Goal: Navigation & Orientation: Understand site structure

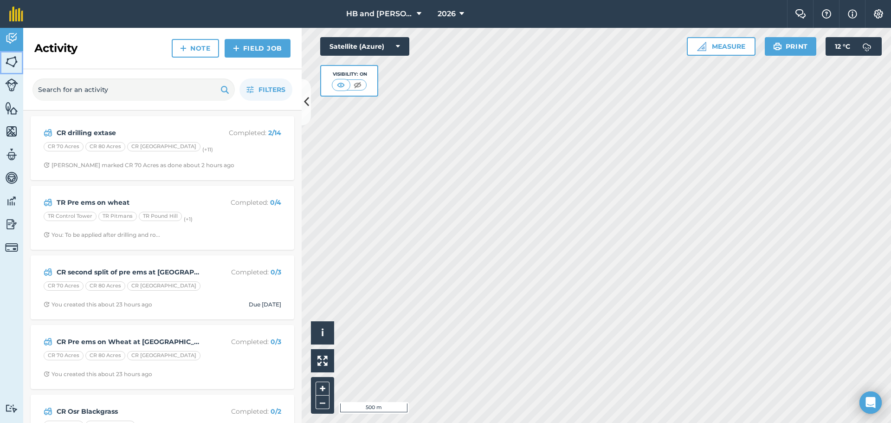
click at [13, 66] on img at bounding box center [11, 62] width 13 height 14
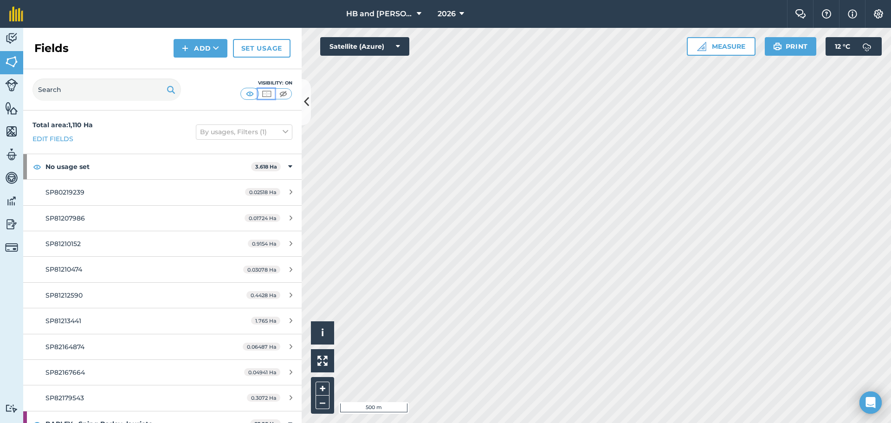
click at [266, 95] on img at bounding box center [267, 93] width 12 height 9
click at [13, 86] on img at bounding box center [11, 84] width 13 height 13
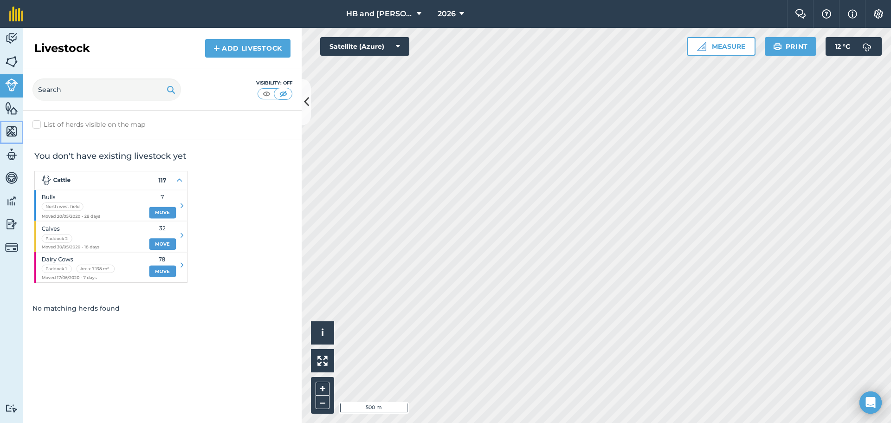
click at [13, 123] on link "Maps" at bounding box center [11, 132] width 23 height 23
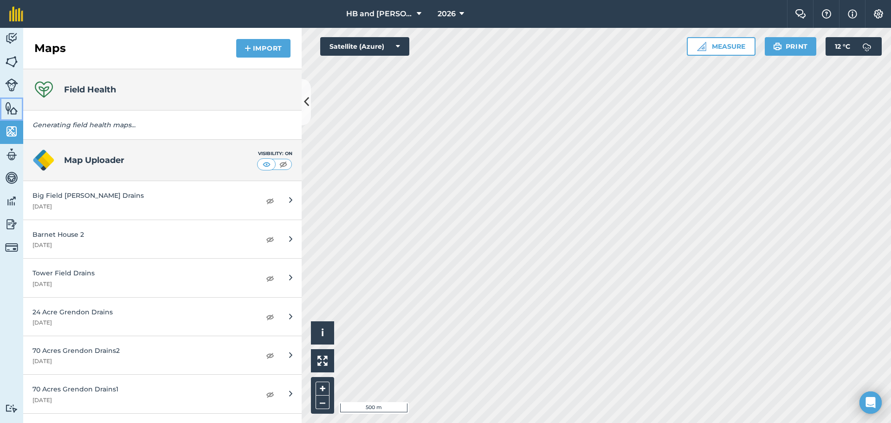
click at [14, 115] on link "Features" at bounding box center [11, 108] width 23 height 23
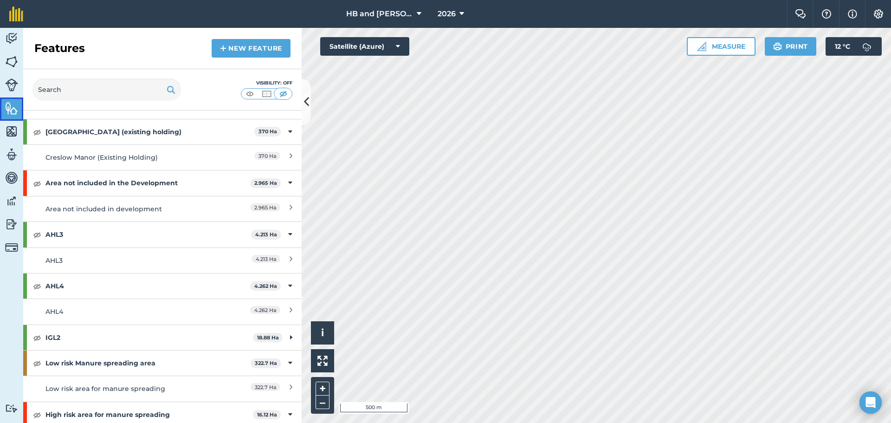
scroll to position [139, 0]
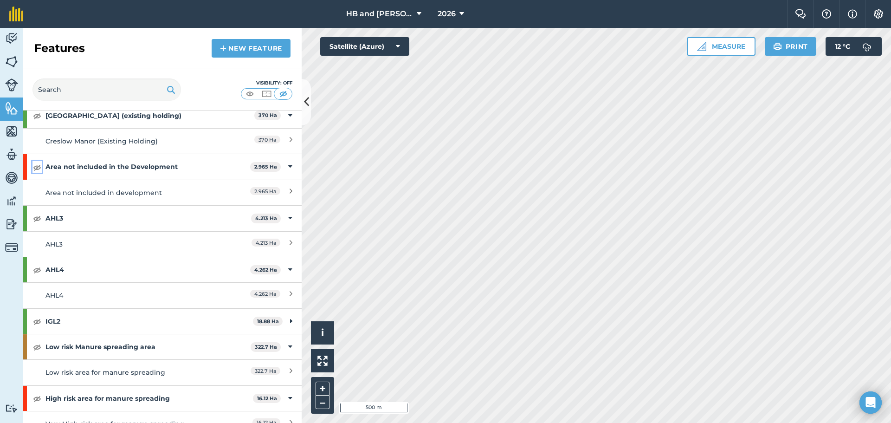
click at [37, 170] on img at bounding box center [37, 167] width 8 height 11
click at [14, 59] on img at bounding box center [11, 62] width 13 height 14
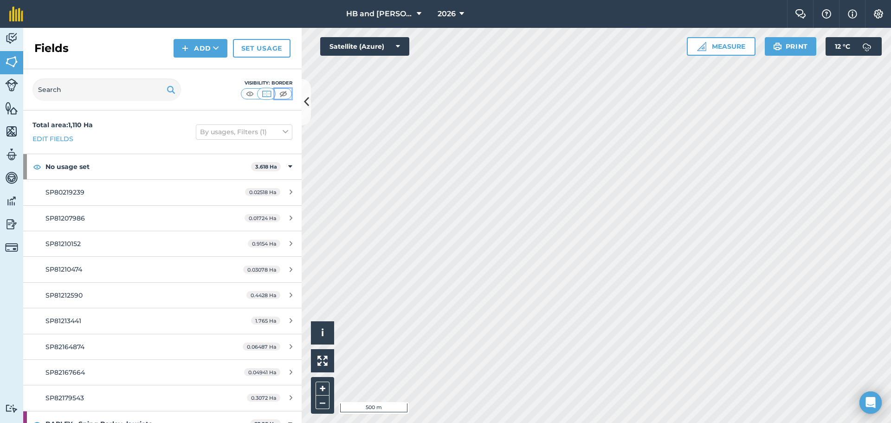
click at [282, 96] on img at bounding box center [284, 93] width 12 height 9
click at [263, 95] on img at bounding box center [267, 93] width 12 height 9
click at [281, 95] on img at bounding box center [284, 93] width 12 height 9
click at [11, 111] on img at bounding box center [11, 108] width 13 height 14
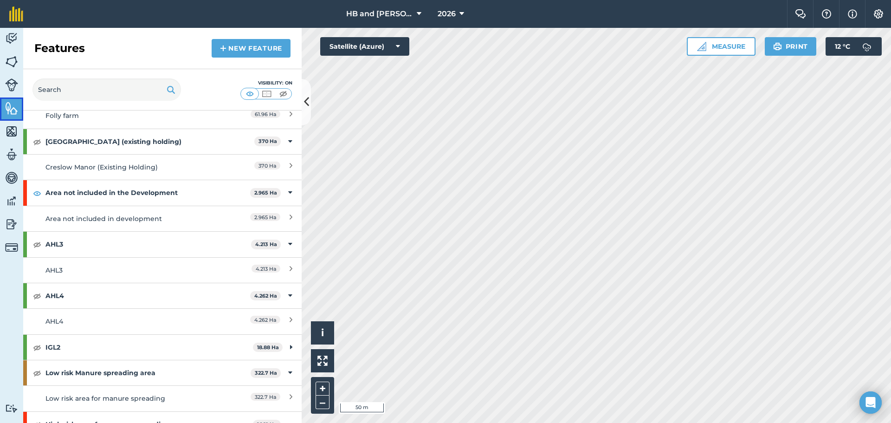
scroll to position [93, 0]
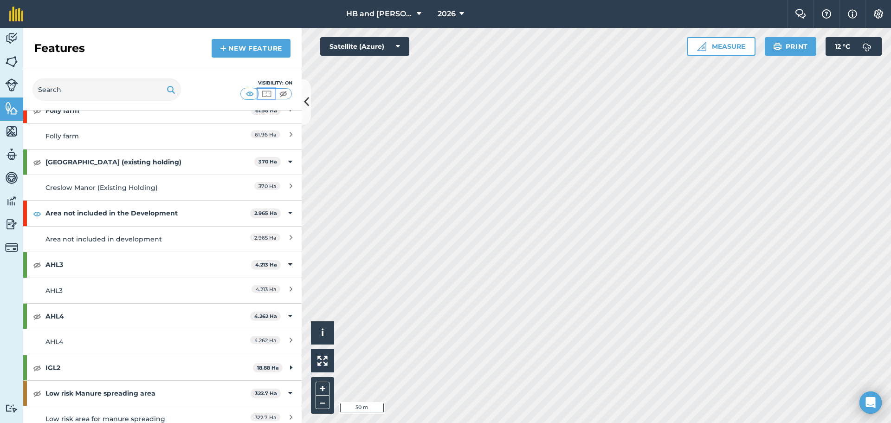
click at [266, 94] on img at bounding box center [267, 93] width 12 height 9
drag, startPoint x: 301, startPoint y: 132, endPoint x: 305, endPoint y: 106, distance: 25.9
click at [305, 106] on icon at bounding box center [306, 102] width 5 height 16
